Goal: Information Seeking & Learning: Learn about a topic

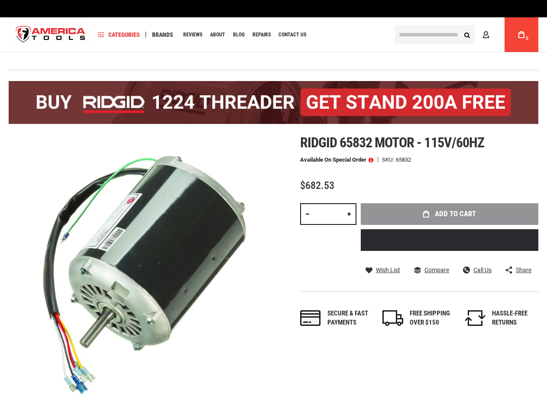
click at [273, 208] on img at bounding box center [141, 267] width 265 height 265
click at [119, 35] on span "Categories" at bounding box center [119, 35] width 42 height 6
click at [163, 35] on span "Brands" at bounding box center [162, 35] width 21 height 6
click at [371, 159] on span at bounding box center [371, 160] width 5 height 6
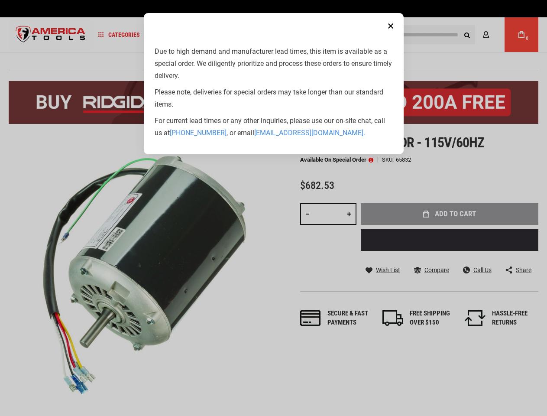
click at [383, 270] on aside "Close Due to high demand and manufacturer lead times, this item is available as…" at bounding box center [273, 208] width 547 height 416
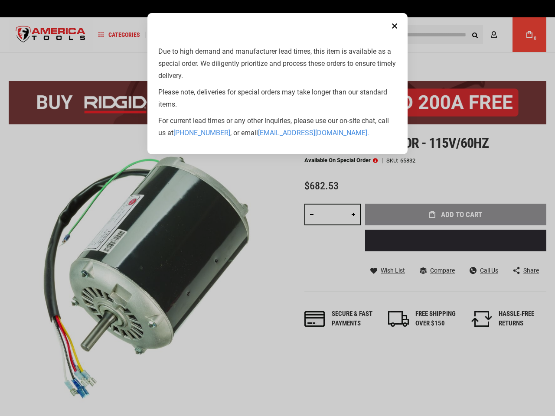
click at [432, 270] on aside "Close Due to high demand and manufacturer lead times, this item is available as…" at bounding box center [277, 208] width 555 height 416
